Goal: Information Seeking & Learning: Learn about a topic

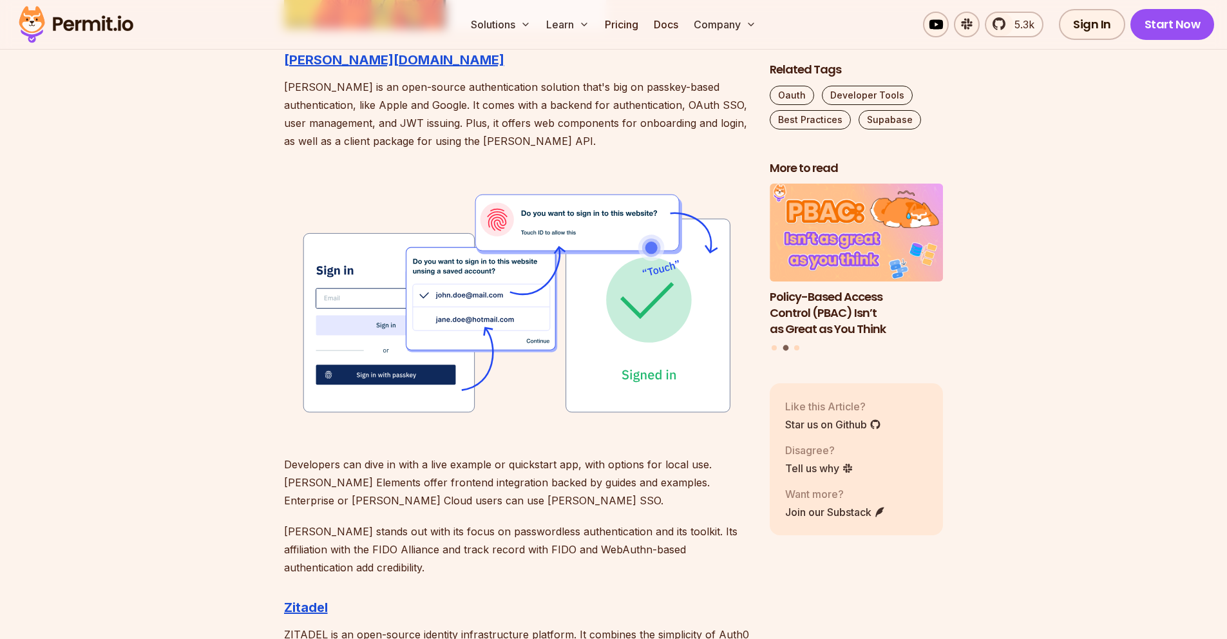
click at [380, 209] on img at bounding box center [516, 303] width 465 height 264
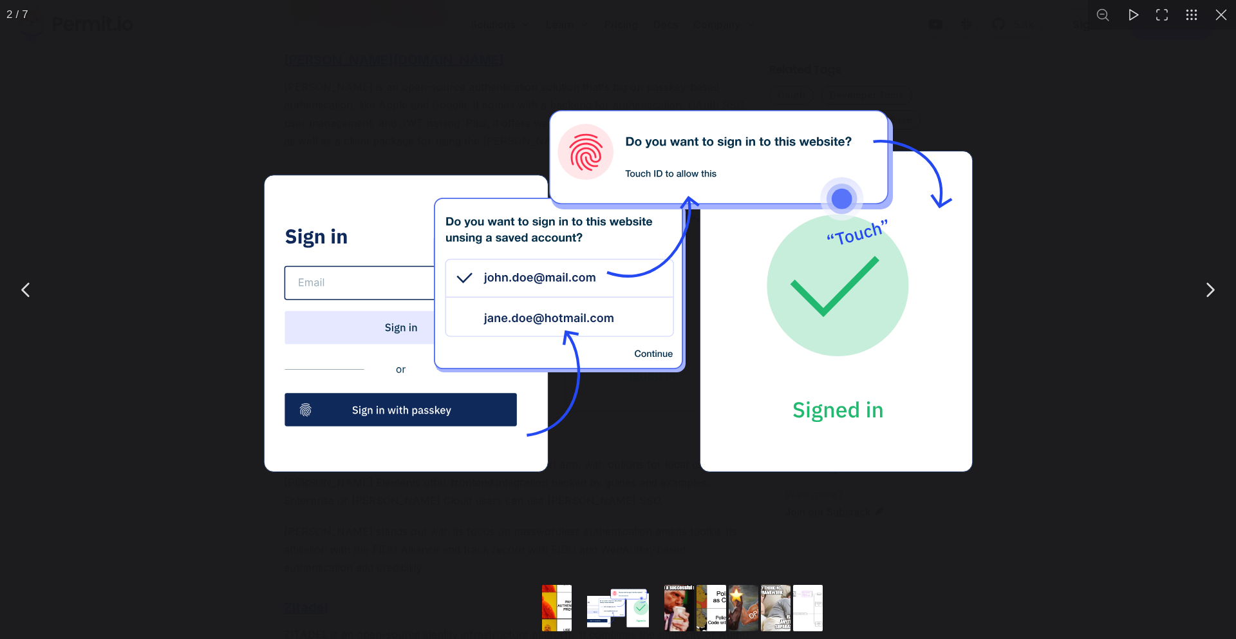
click at [1225, 306] on button "You can close this modal content with the ESC key" at bounding box center [1210, 290] width 32 height 32
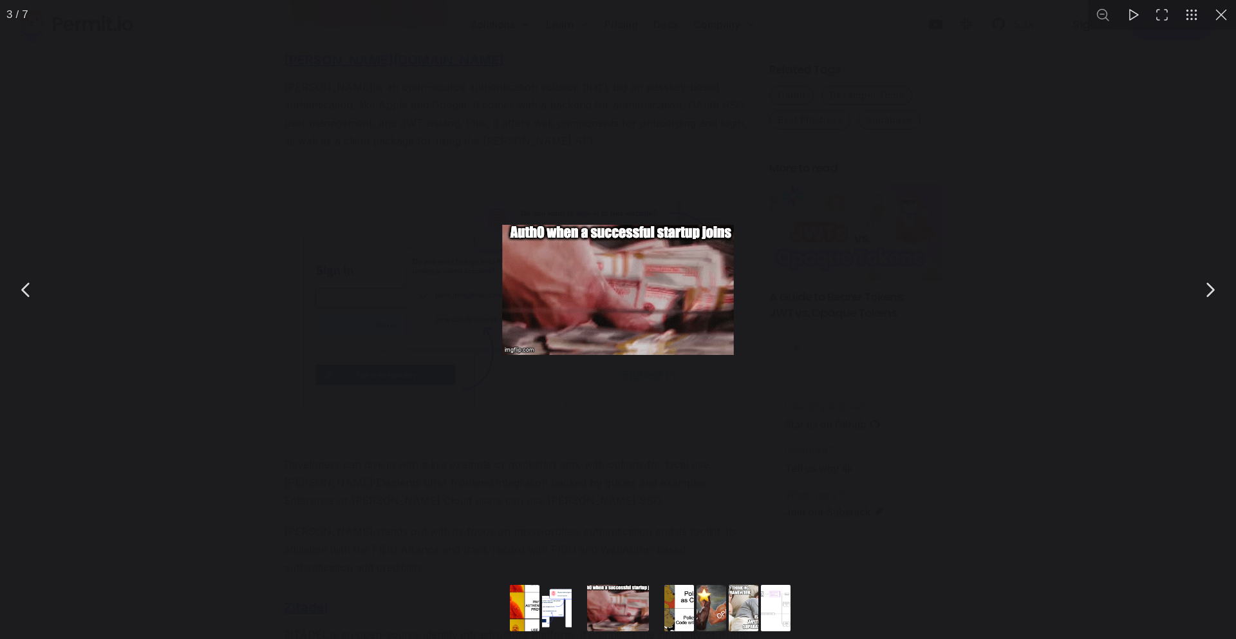
click at [1216, 24] on button "You can close this modal content with the ESC key" at bounding box center [1222, 15] width 30 height 30
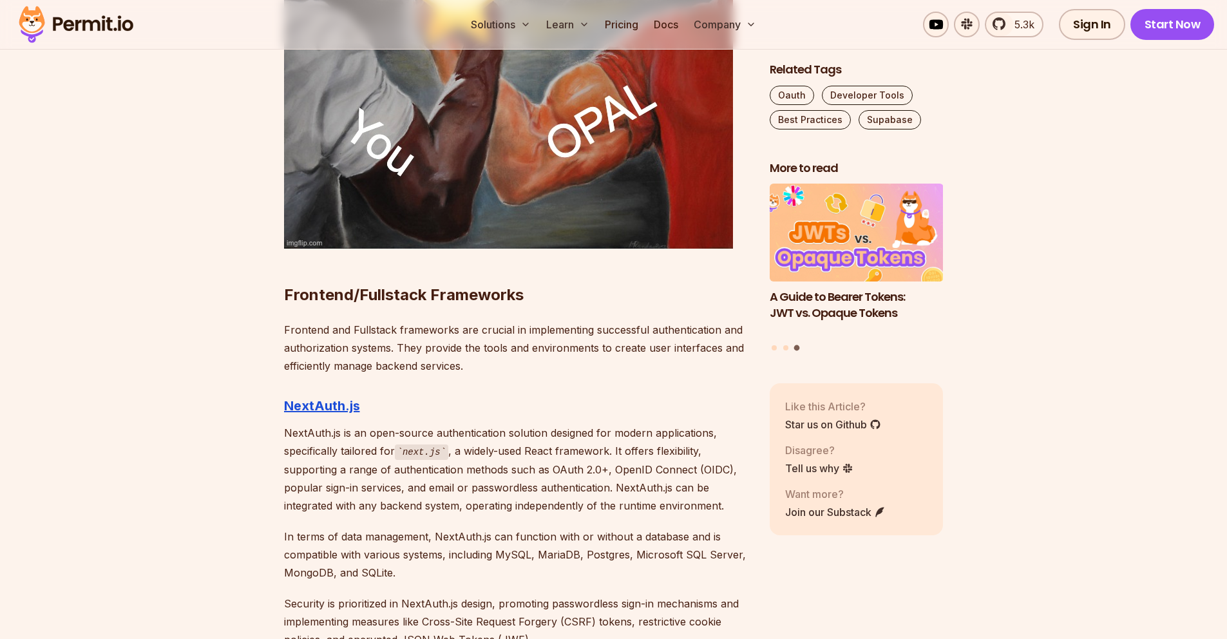
scroll to position [4680, 0]
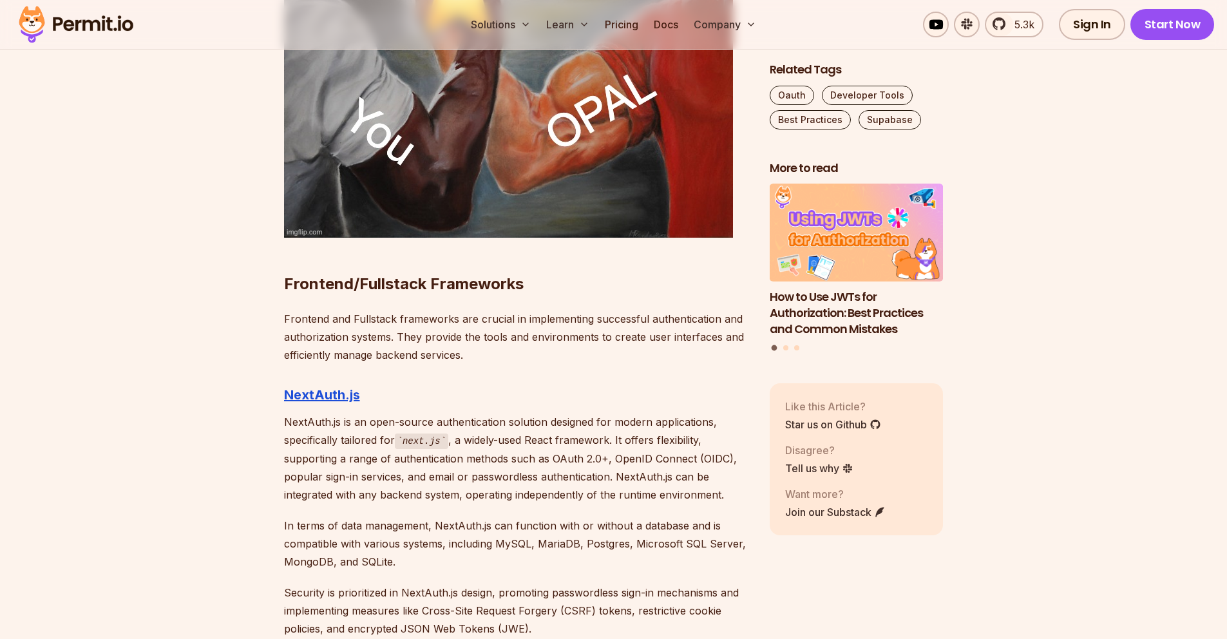
click at [486, 430] on p "NextAuth.js is an open-source authentication solution designed for modern appli…" at bounding box center [516, 458] width 465 height 91
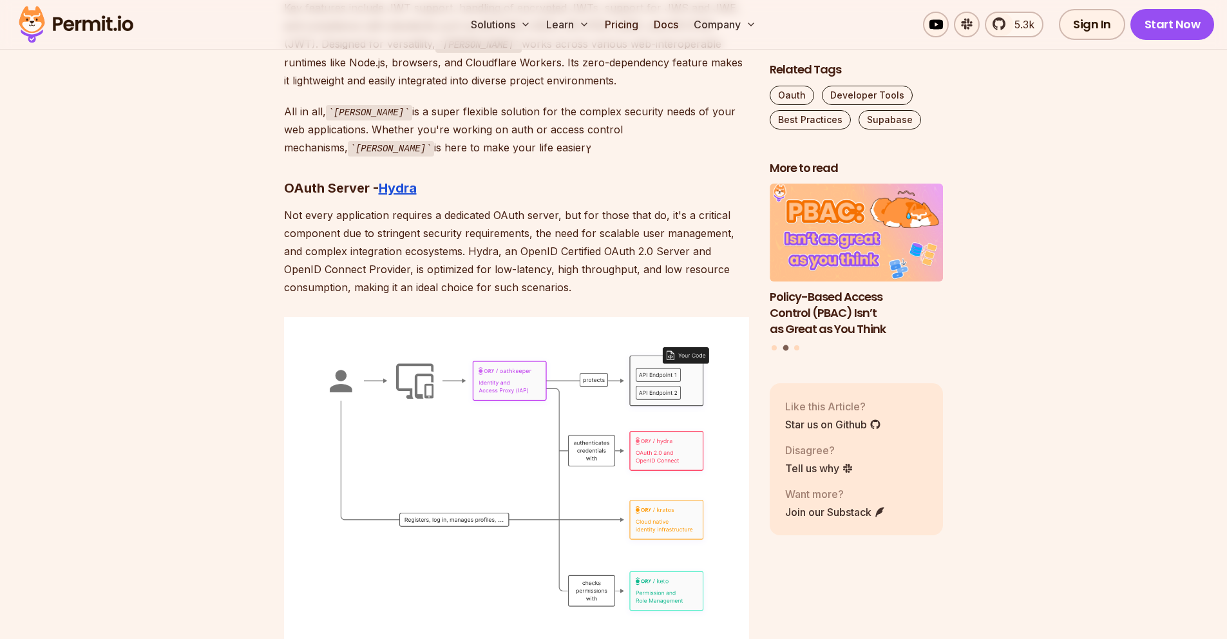
scroll to position [6104, 0]
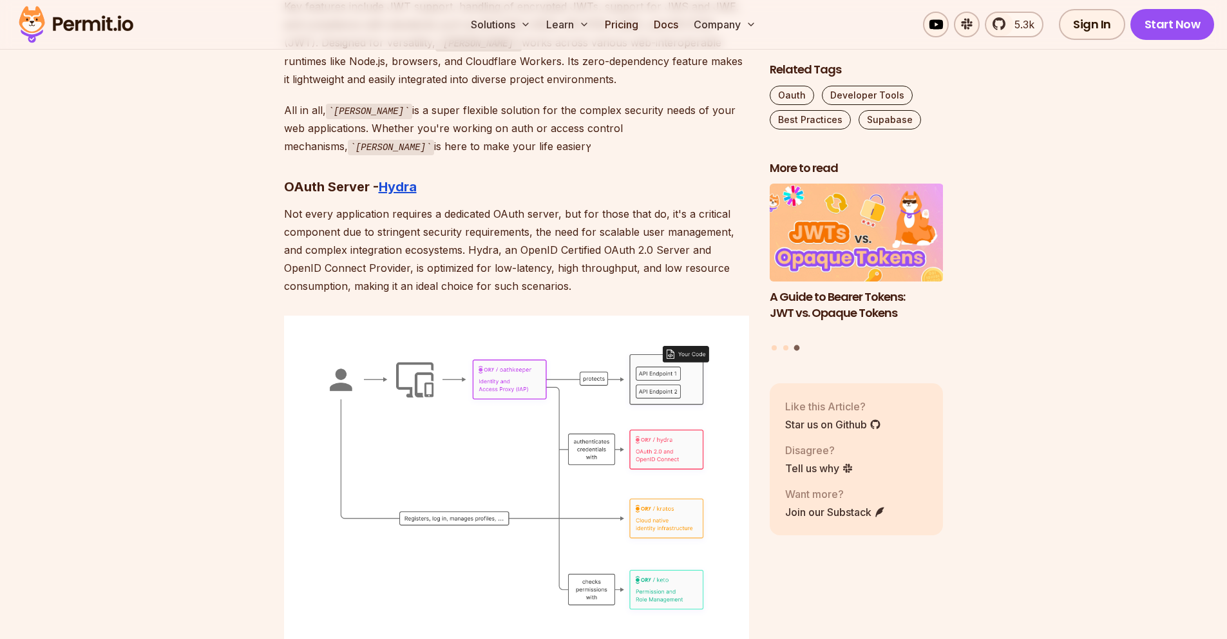
click at [469, 239] on p "Not every application requires a dedicated OAuth server, but for those that do,…" at bounding box center [516, 250] width 465 height 90
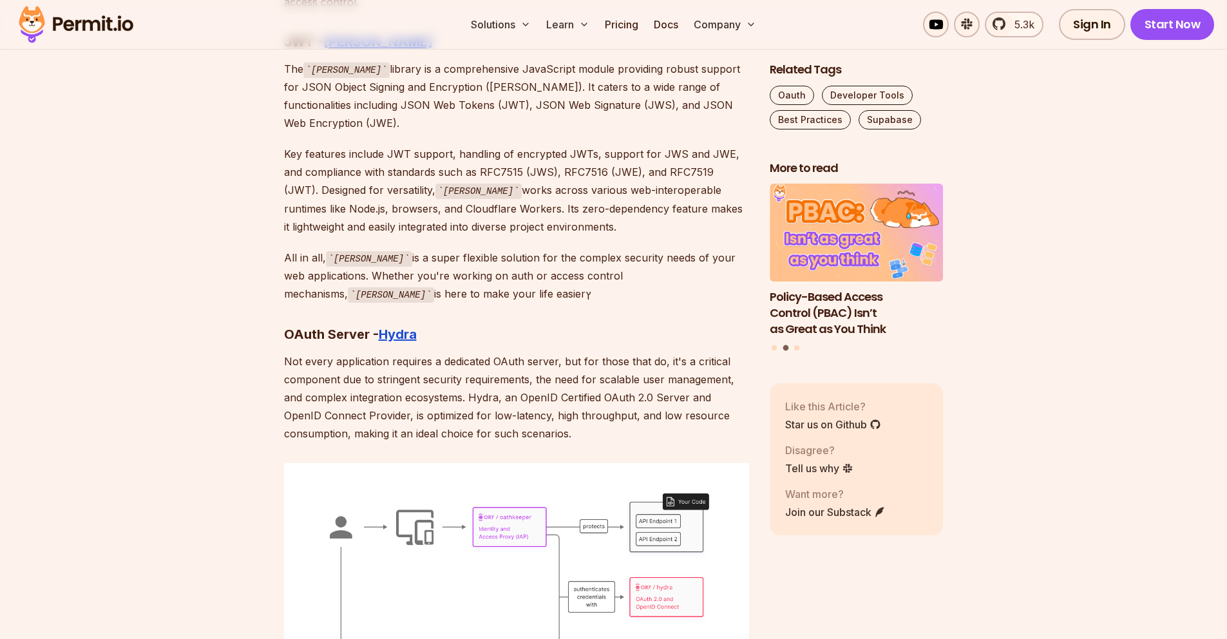
scroll to position [5682, 0]
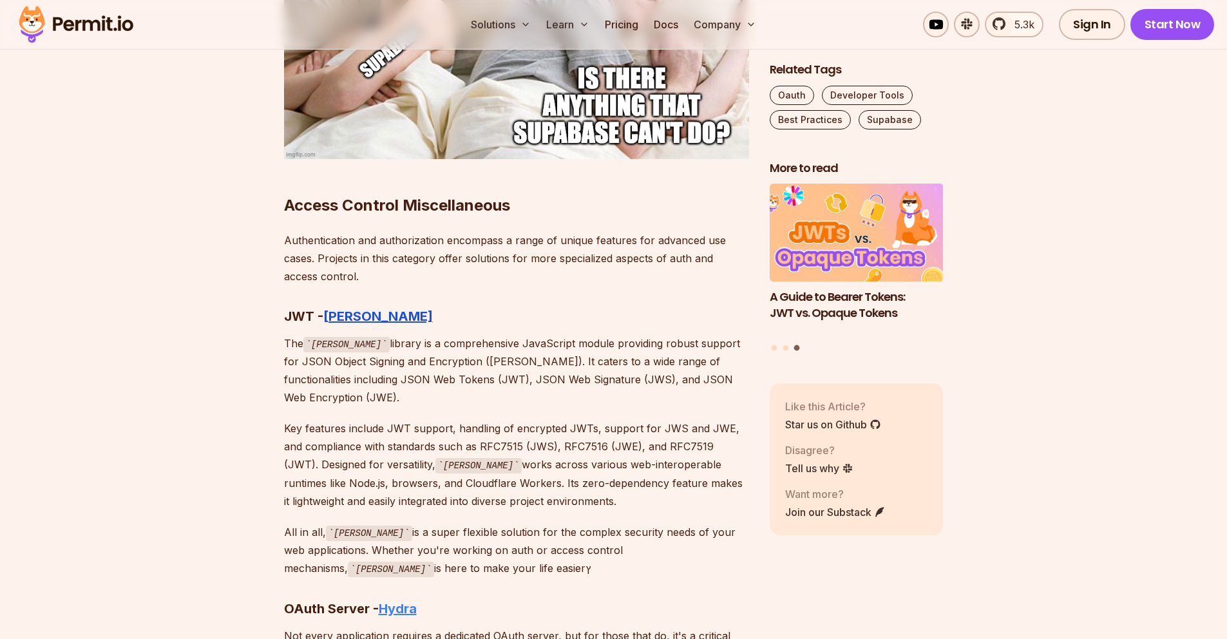
click at [407, 601] on strong "Hydra" at bounding box center [398, 608] width 38 height 15
